Goal: Find specific page/section: Find specific page/section

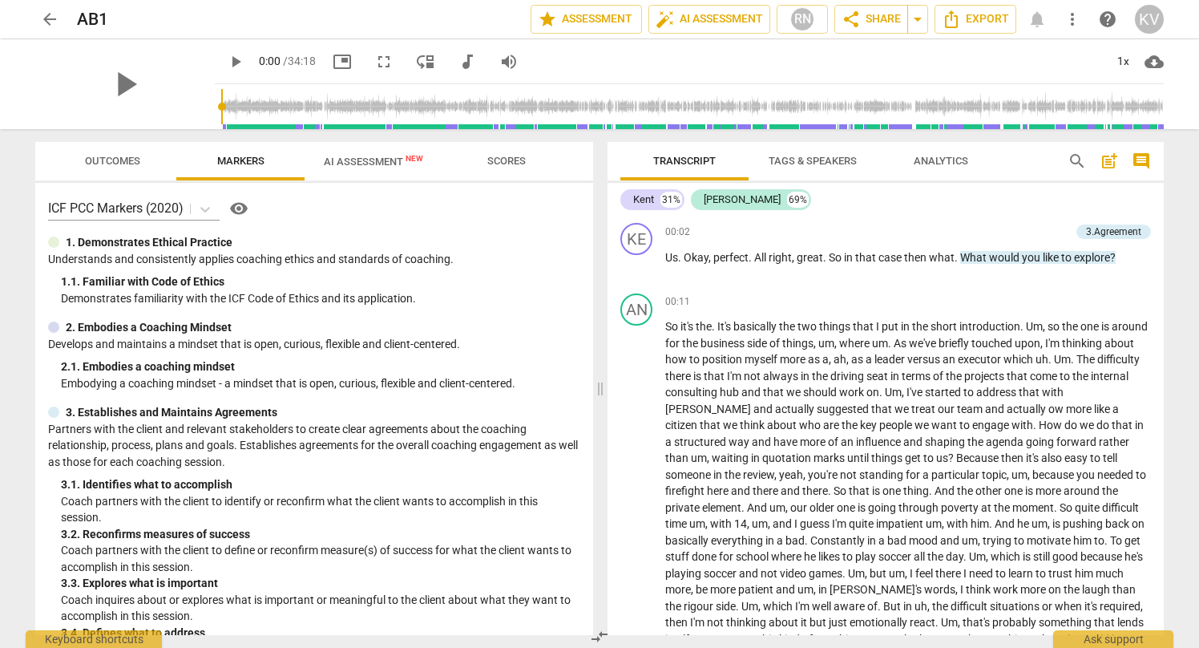
click at [353, 170] on span "AI Assessment New" at bounding box center [374, 161] width 138 height 24
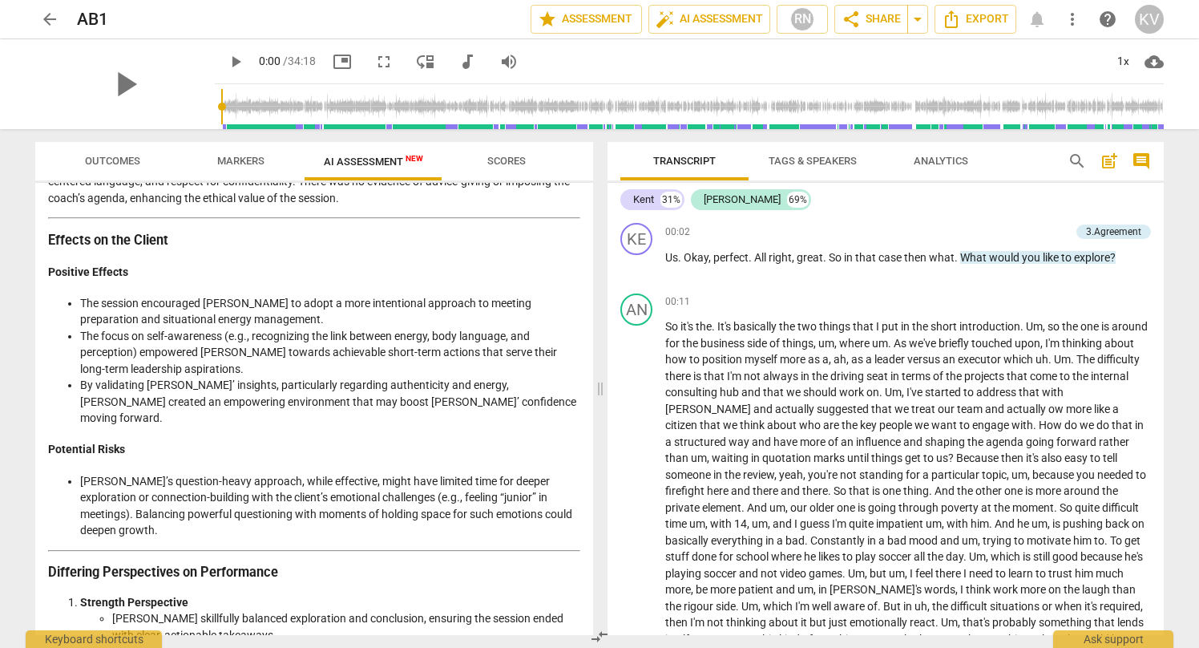
scroll to position [2177, 0]
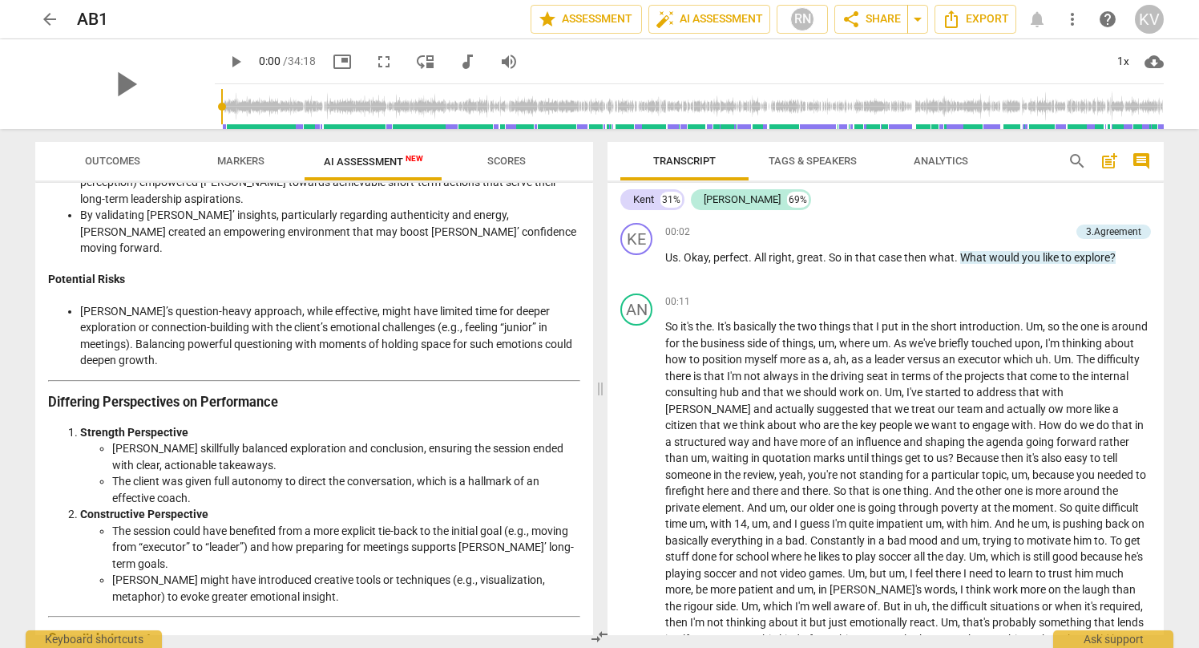
click at [44, 20] on span "arrow_back" at bounding box center [49, 19] width 19 height 19
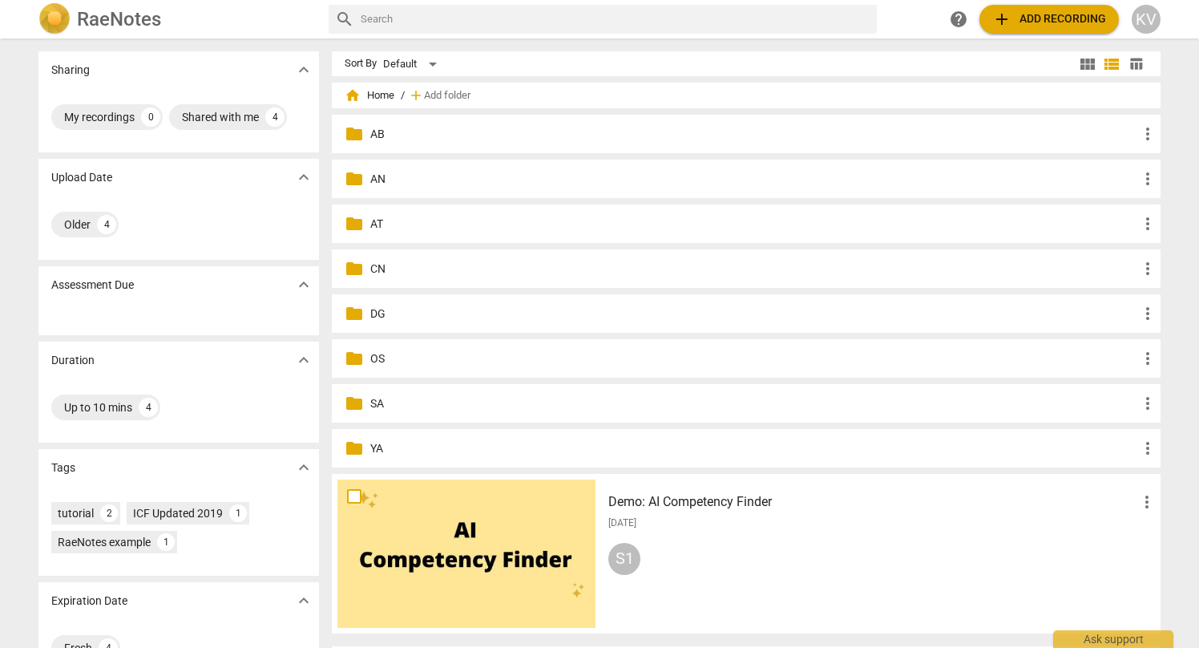
click at [370, 180] on p "AN" at bounding box center [754, 179] width 768 height 17
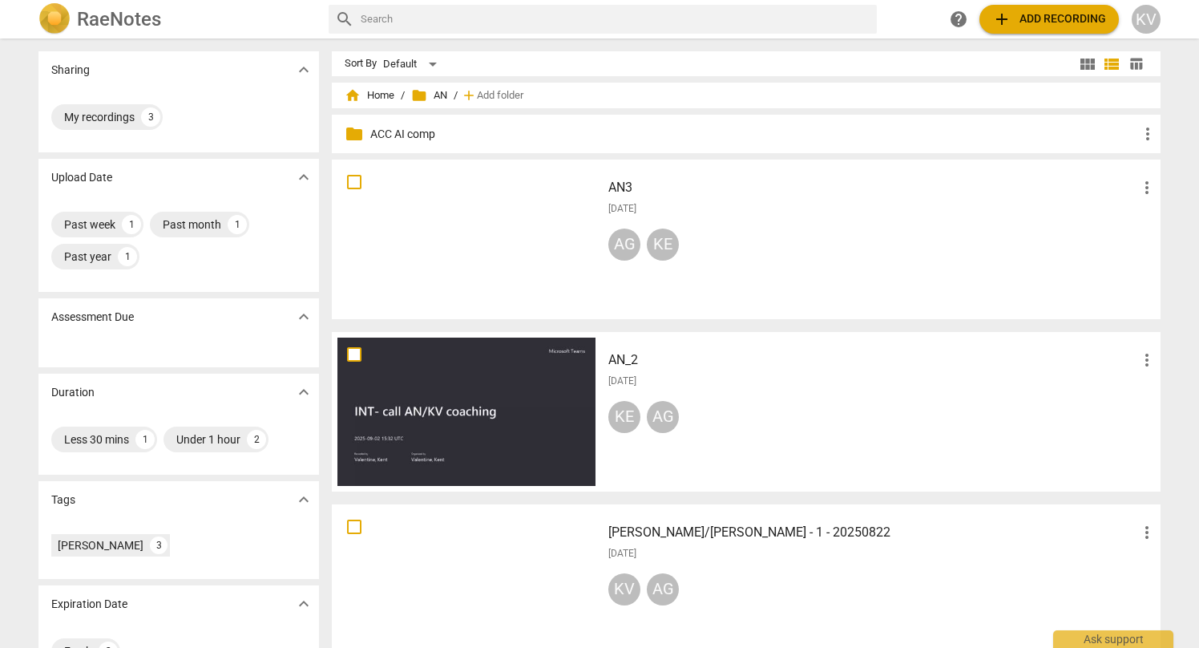
click at [734, 226] on div "AN3 more_vert [DATE] AG KE" at bounding box center [882, 239] width 574 height 148
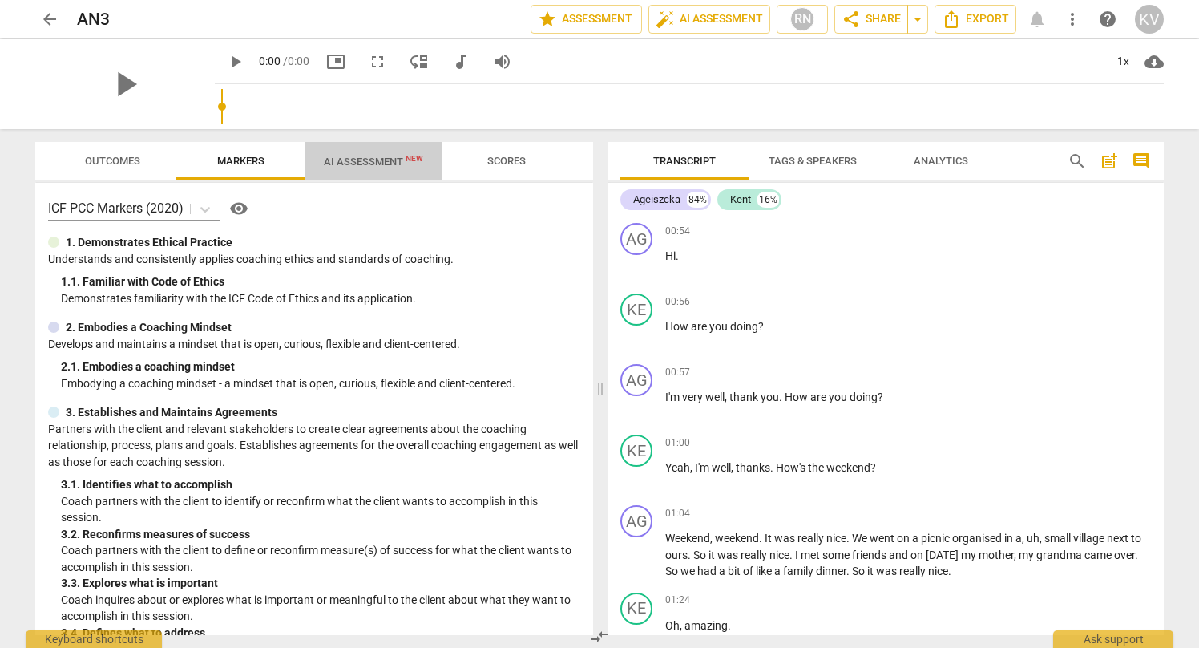
click at [386, 179] on button "AI Assessment New" at bounding box center [374, 161] width 138 height 38
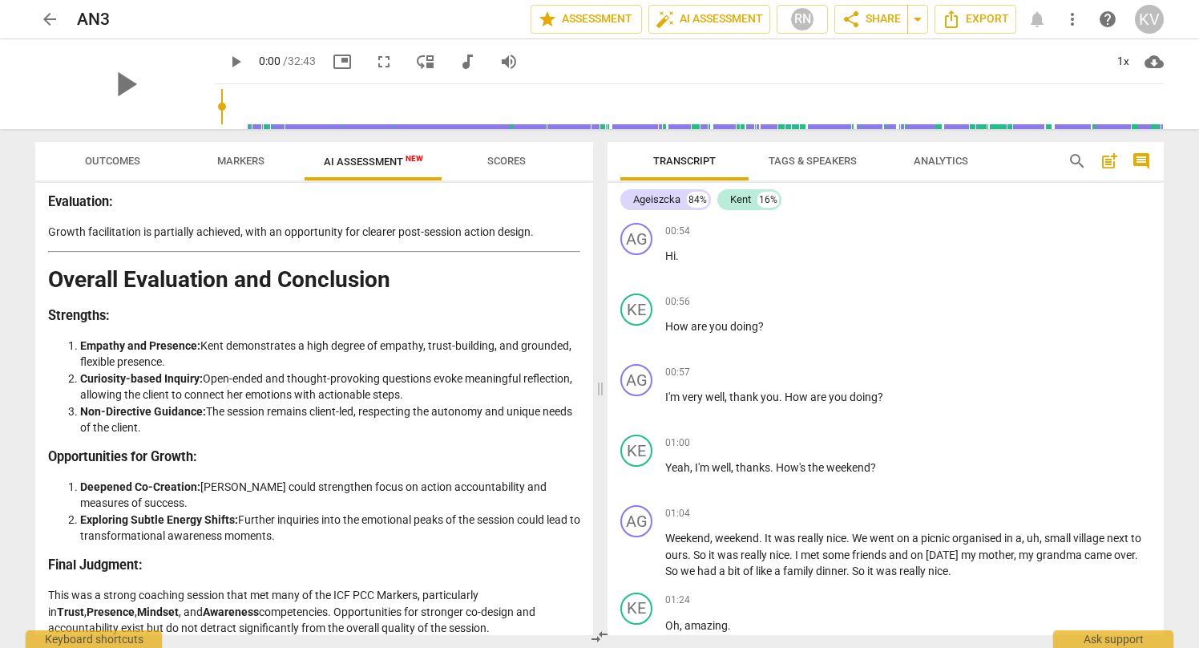
scroll to position [3605, 0]
